Goal: Register for event/course

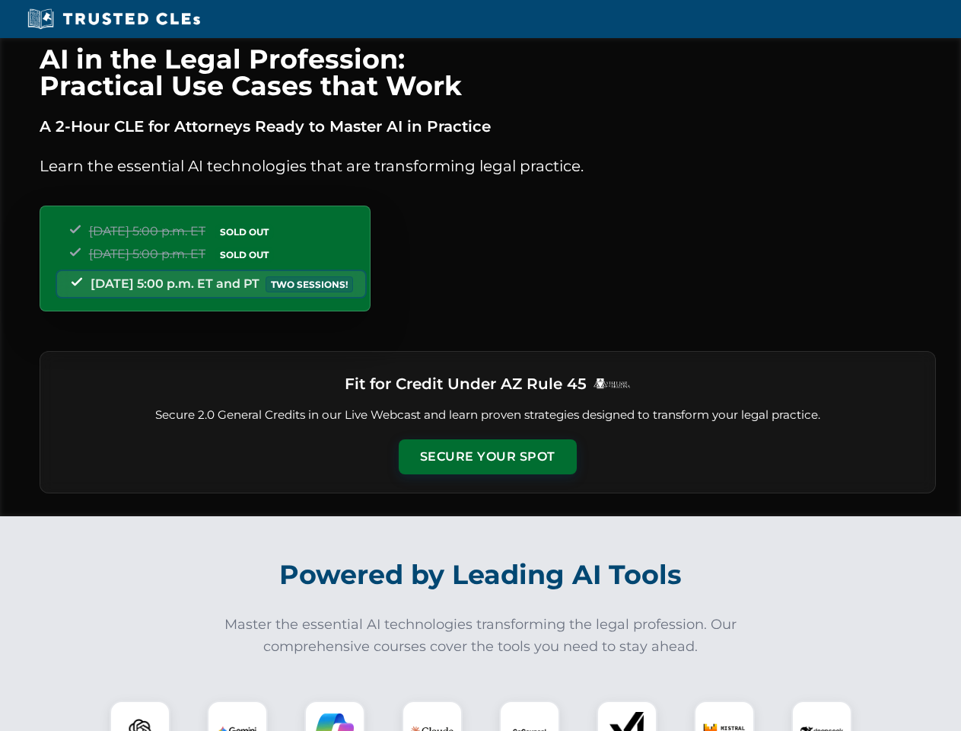
click at [487, 457] on button "Secure Your Spot" at bounding box center [488, 456] width 178 height 35
click at [140, 715] on img at bounding box center [140, 731] width 44 height 44
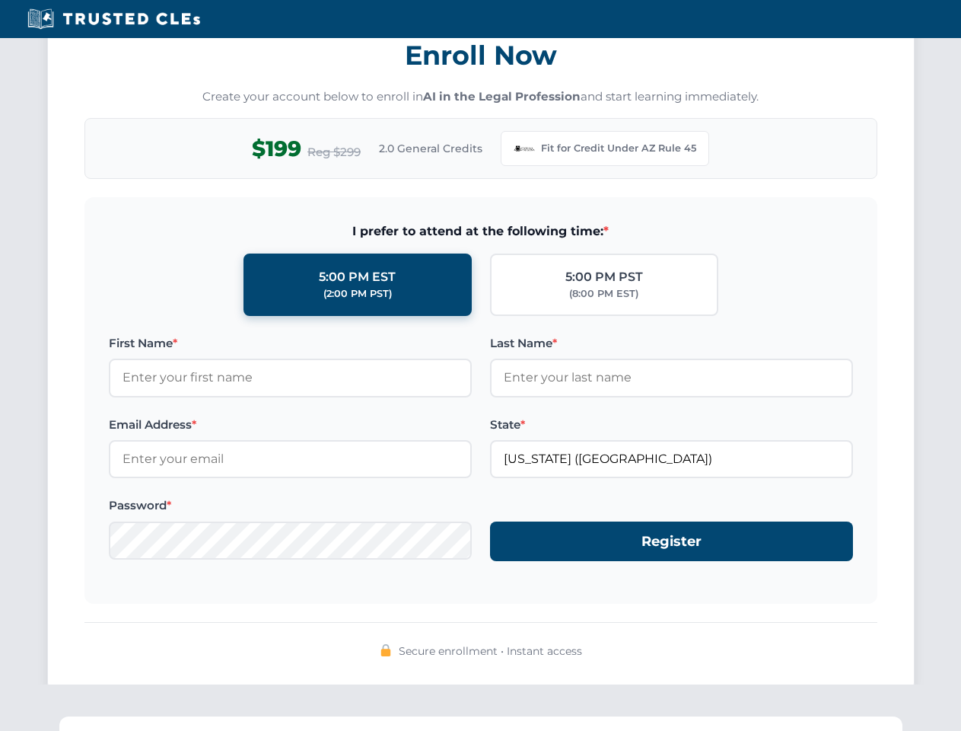
scroll to position [1483, 0]
